Goal: Transaction & Acquisition: Download file/media

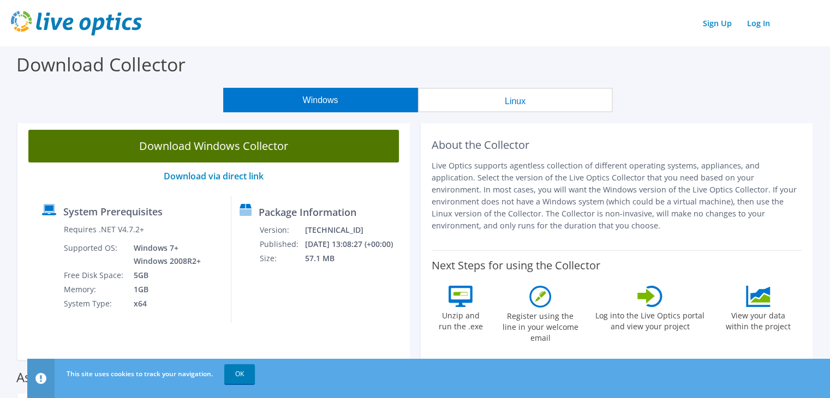
click at [239, 145] on link "Download Windows Collector" at bounding box center [213, 146] width 370 height 33
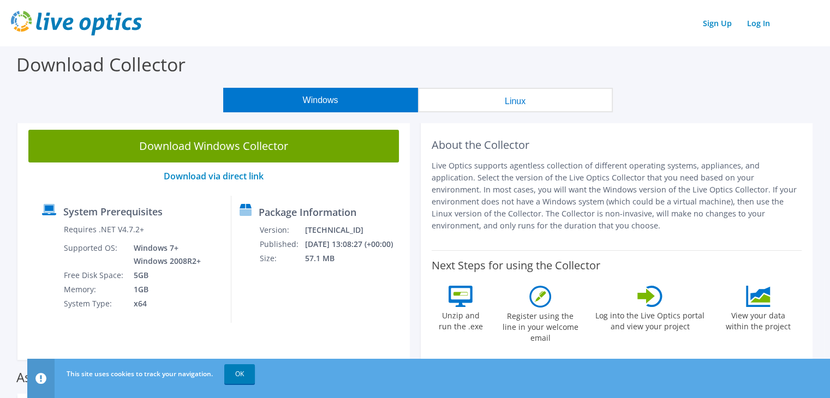
drag, startPoint x: 50, startPoint y: 49, endPoint x: 565, endPoint y: 205, distance: 538.3
click at [64, 62] on div "Download Collector" at bounding box center [414, 66] width 819 height 41
click at [229, 175] on link "Download via direct link" at bounding box center [214, 176] width 100 height 12
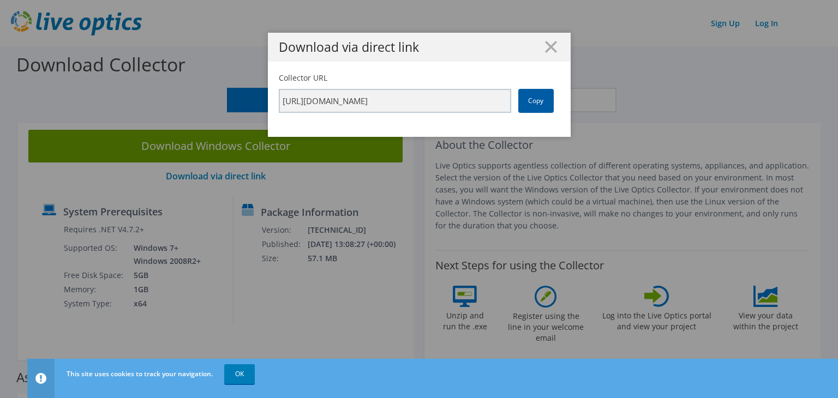
click at [537, 106] on link "Copy" at bounding box center [535, 101] width 35 height 24
click at [548, 46] on line at bounding box center [551, 46] width 11 height 11
